Goal: Find specific page/section: Find specific page/section

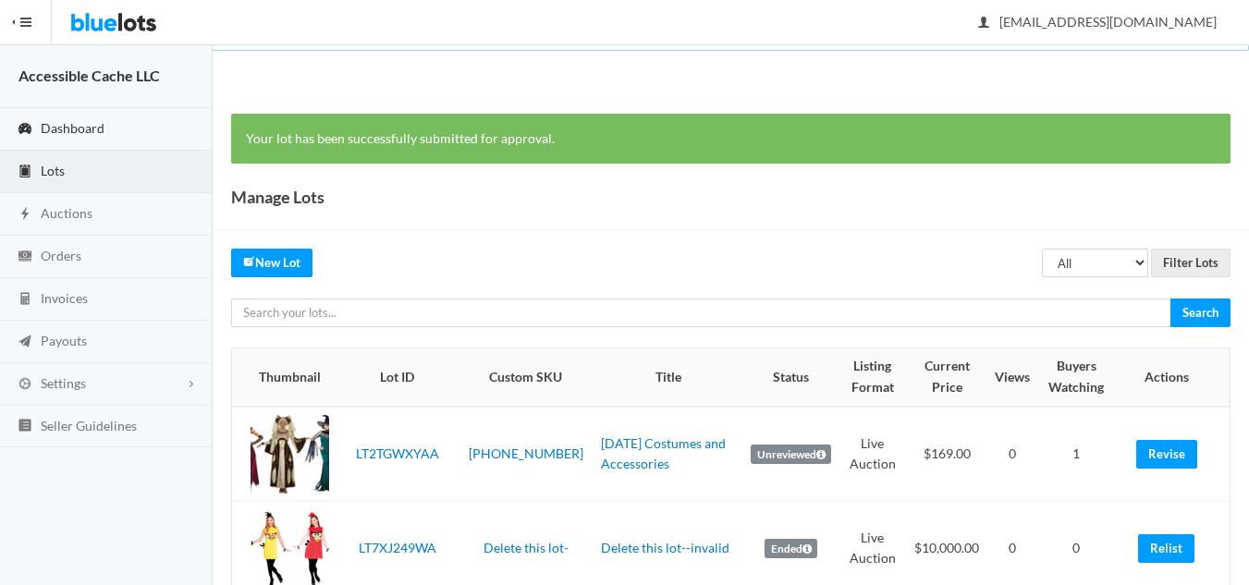
click at [48, 121] on span "Dashboard" at bounding box center [73, 128] width 64 height 16
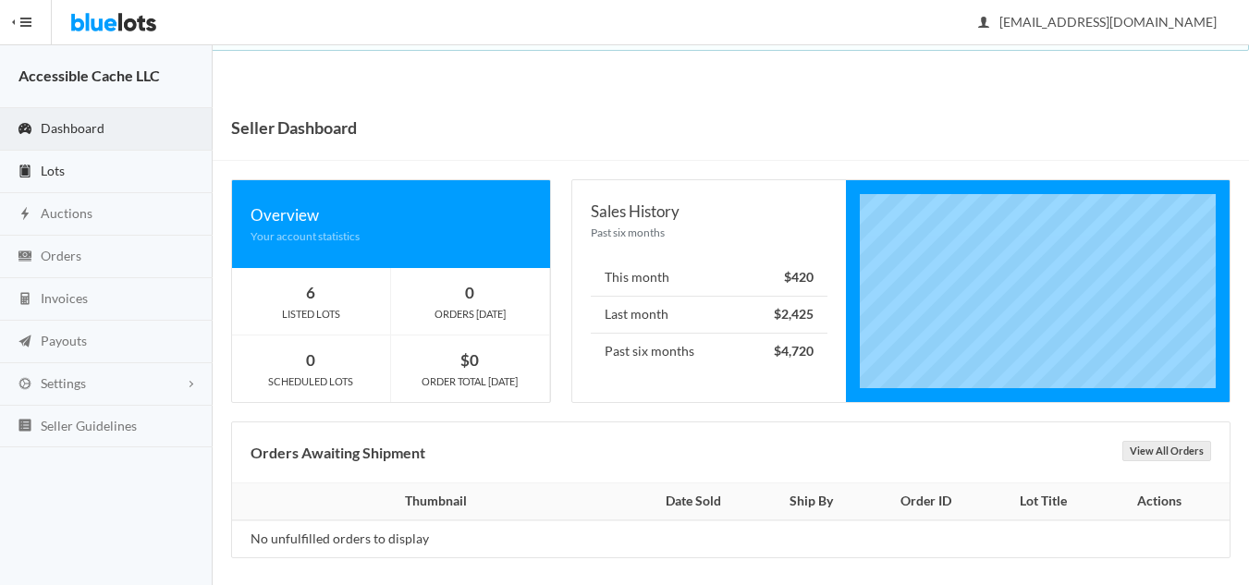
click at [60, 168] on span "Lots" at bounding box center [53, 171] width 24 height 16
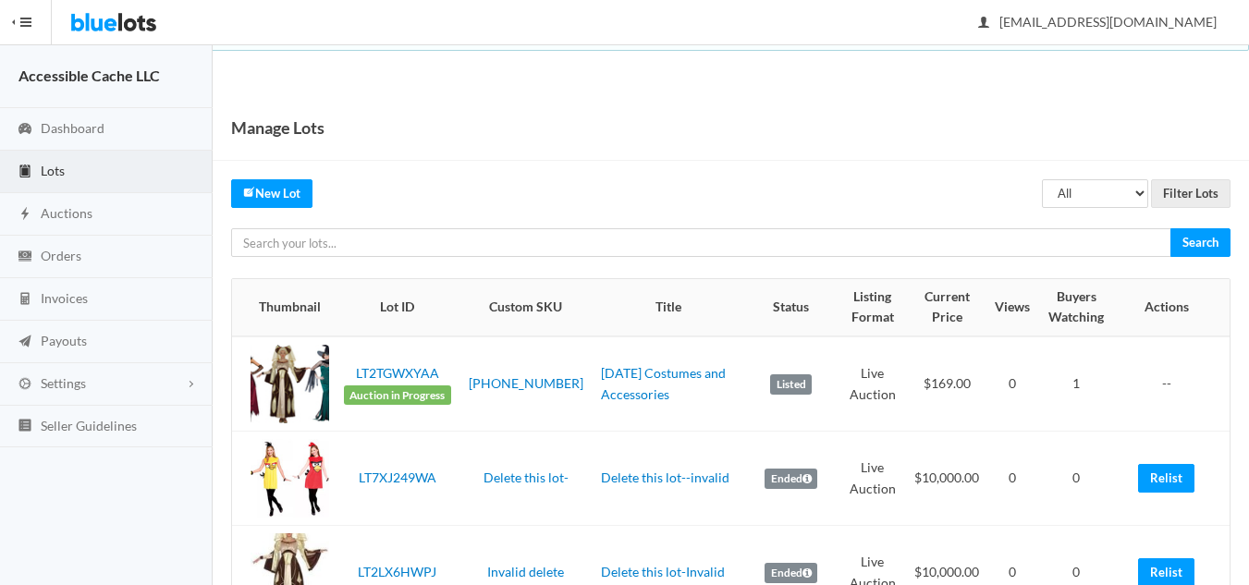
click at [53, 166] on span "Lots" at bounding box center [53, 171] width 24 height 16
click at [51, 114] on link "Dashboard" at bounding box center [106, 129] width 213 height 43
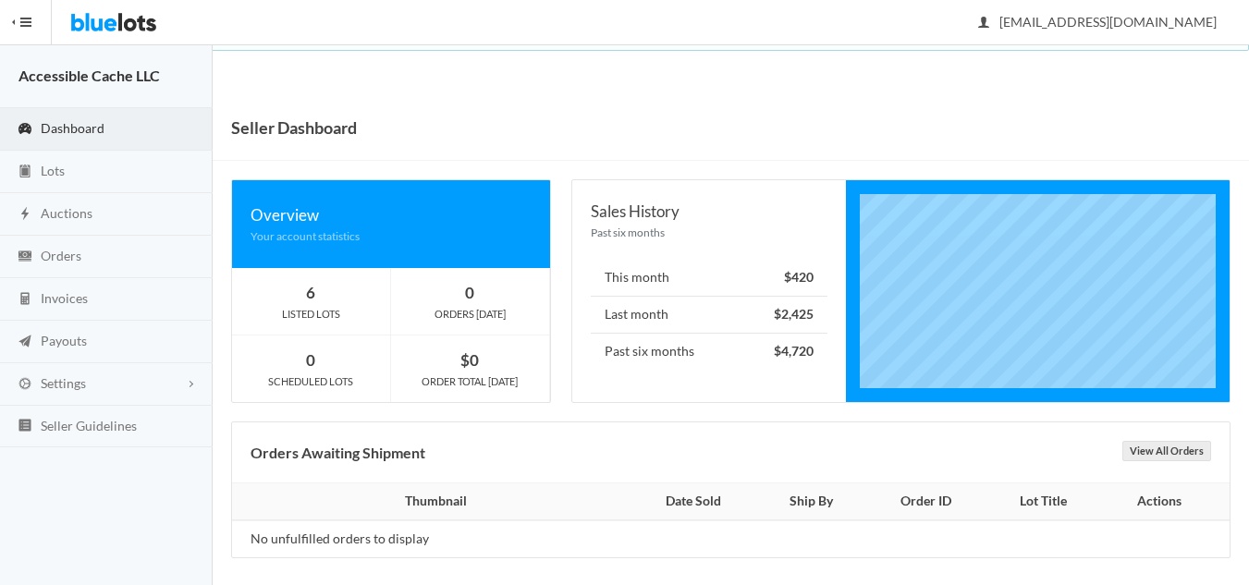
click at [51, 123] on span "Dashboard" at bounding box center [73, 128] width 64 height 16
click at [49, 167] on span "Lots" at bounding box center [53, 171] width 24 height 16
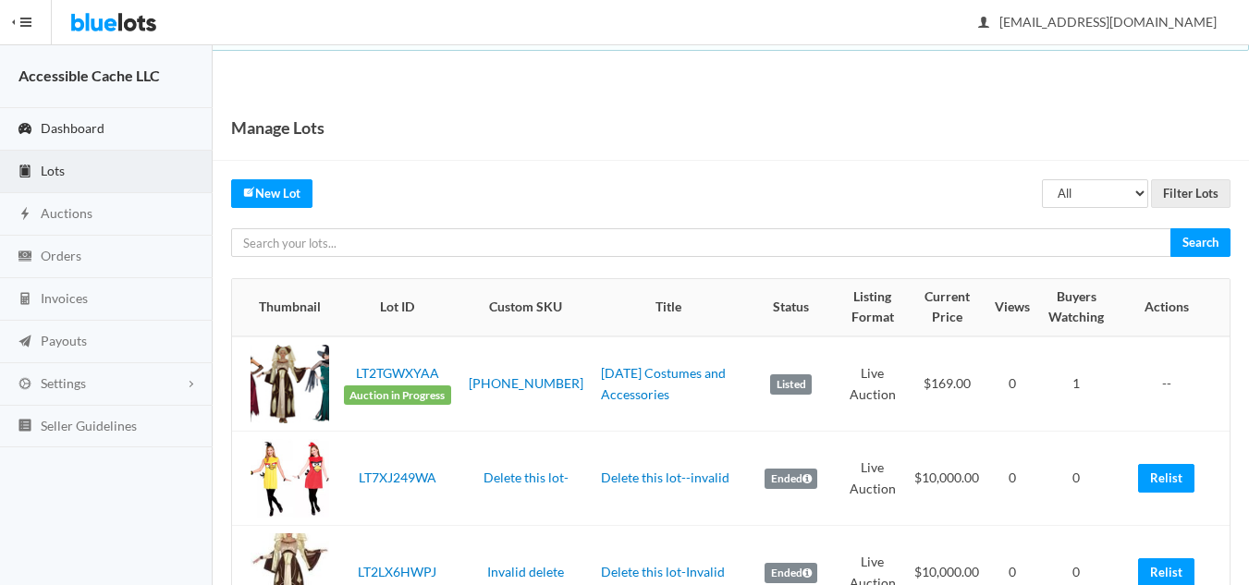
click at [83, 129] on span "Dashboard" at bounding box center [73, 128] width 64 height 16
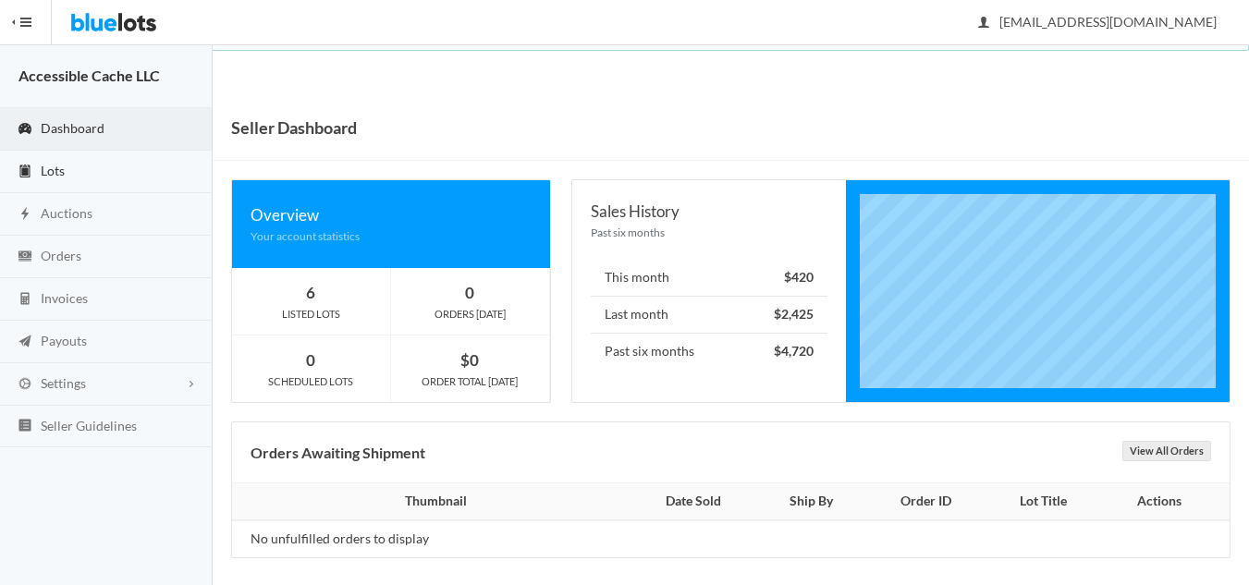
click at [51, 167] on span "Lots" at bounding box center [53, 171] width 24 height 16
